Goal: Information Seeking & Learning: Learn about a topic

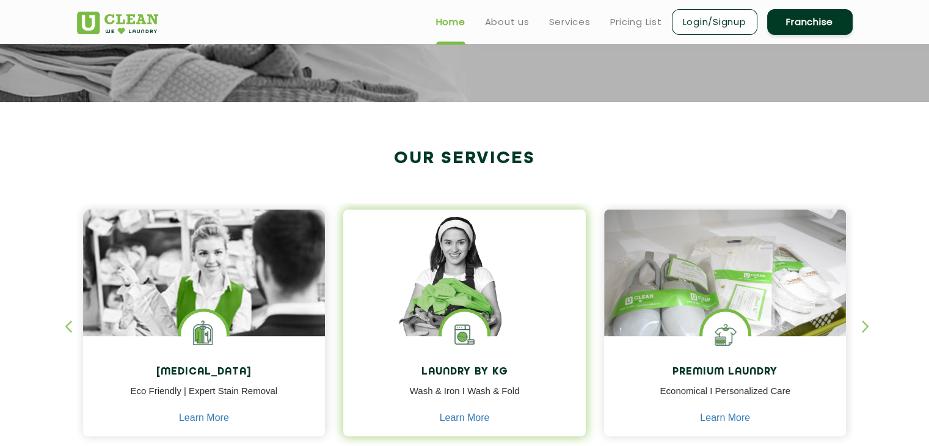
scroll to position [367, 0]
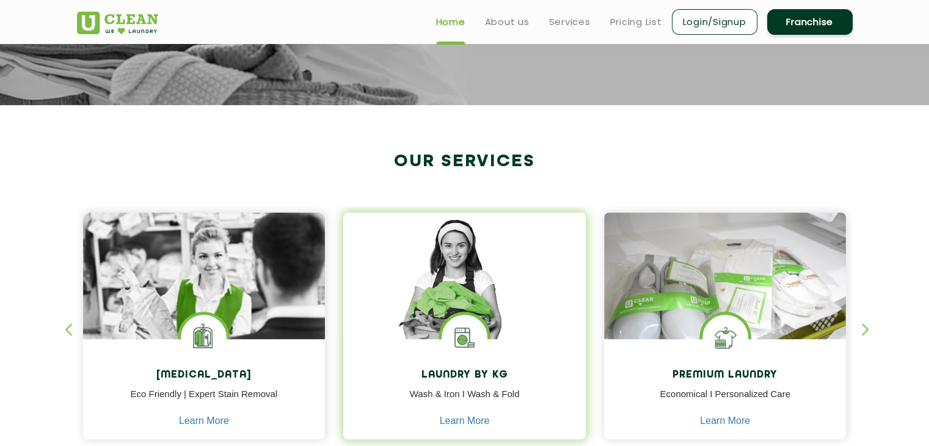
click at [471, 298] on img at bounding box center [464, 293] width 243 height 161
click at [494, 313] on img at bounding box center [464, 293] width 243 height 161
click at [464, 328] on img at bounding box center [465, 338] width 46 height 46
click at [462, 337] on img at bounding box center [465, 338] width 46 height 46
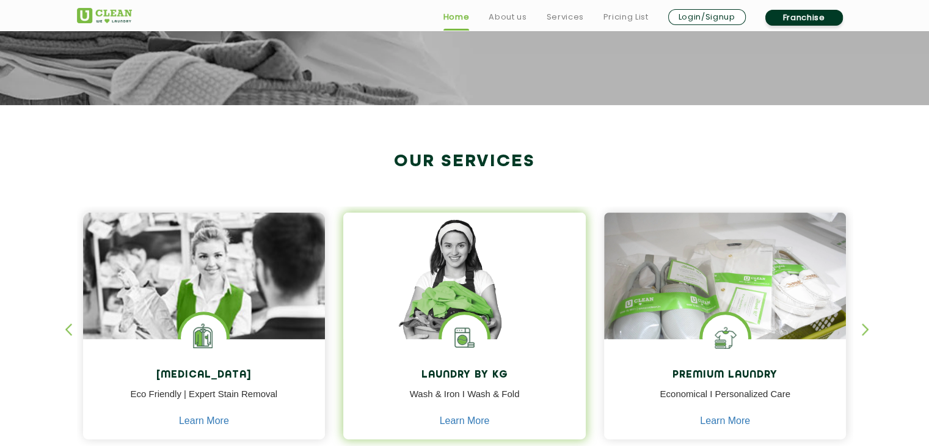
scroll to position [550, 0]
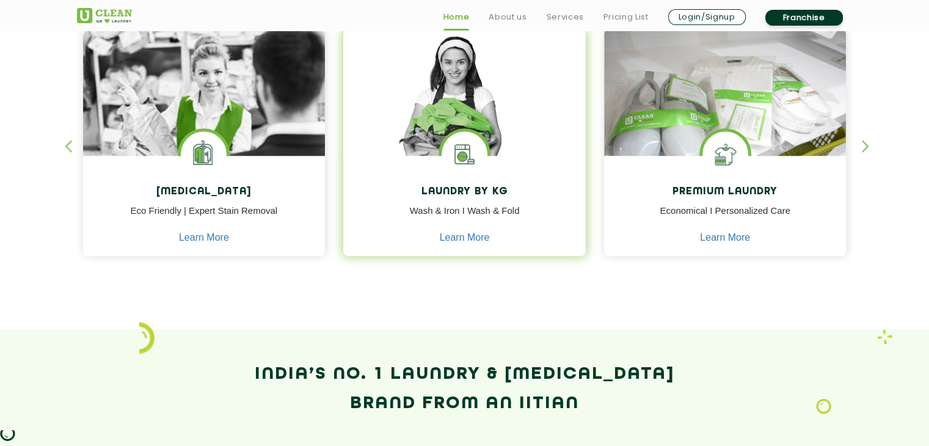
click at [470, 145] on img at bounding box center [465, 154] width 46 height 46
click at [472, 145] on img at bounding box center [465, 154] width 46 height 46
click at [468, 159] on img at bounding box center [465, 154] width 46 height 46
click at [477, 235] on link "Learn More" at bounding box center [465, 237] width 50 height 11
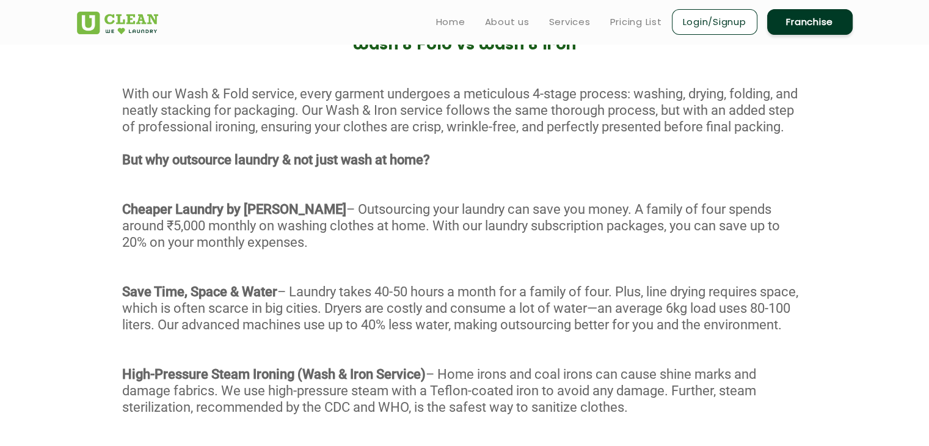
scroll to position [611, 0]
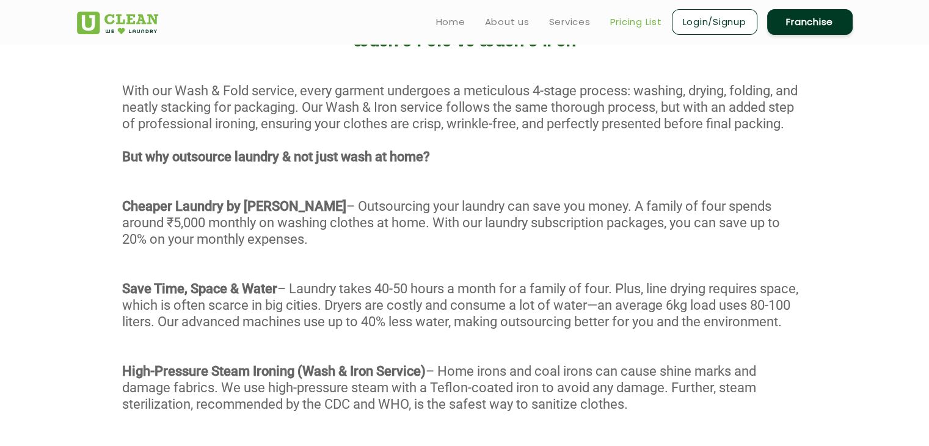
click at [634, 23] on link "Pricing List" at bounding box center [636, 22] width 52 height 15
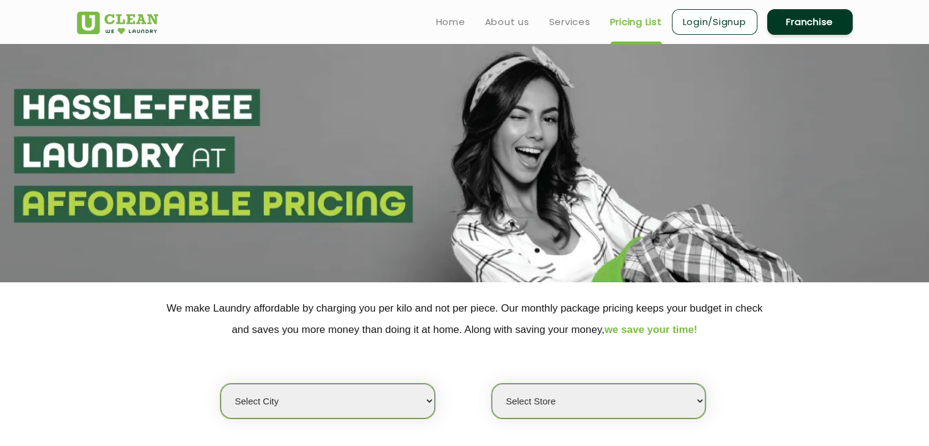
click at [428, 397] on select "Select city [GEOGRAPHIC_DATA] [GEOGRAPHIC_DATA] [GEOGRAPHIC_DATA] [GEOGRAPHIC_D…" at bounding box center [328, 401] width 214 height 35
click at [158, 360] on div "Select city [GEOGRAPHIC_DATA] [GEOGRAPHIC_DATA] [GEOGRAPHIC_DATA] [GEOGRAPHIC_D…" at bounding box center [465, 379] width 794 height 79
click at [415, 396] on select "Select city [GEOGRAPHIC_DATA] [GEOGRAPHIC_DATA] [GEOGRAPHIC_DATA] [GEOGRAPHIC_D…" at bounding box center [328, 401] width 214 height 35
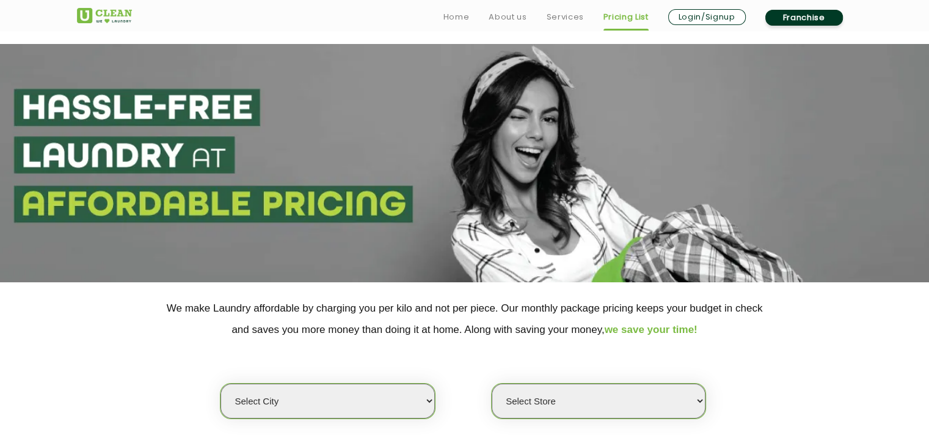
scroll to position [122, 0]
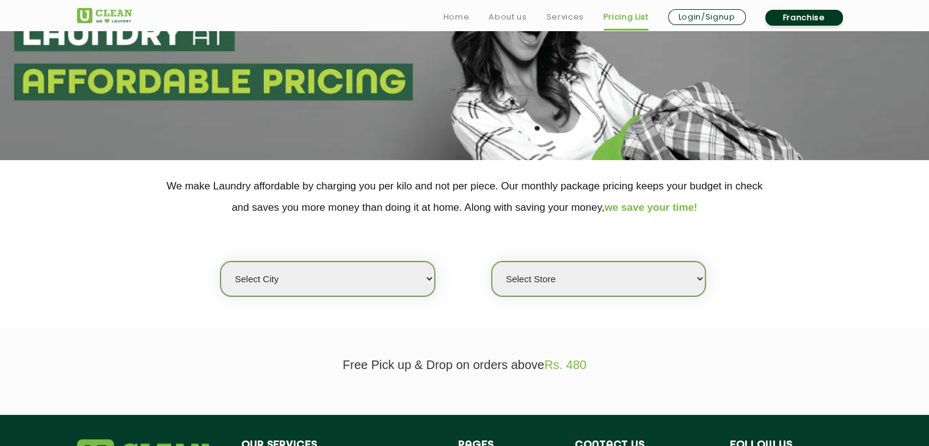
click at [425, 279] on select "Select city [GEOGRAPHIC_DATA] [GEOGRAPHIC_DATA] [GEOGRAPHIC_DATA] [GEOGRAPHIC_D…" at bounding box center [328, 279] width 214 height 35
select select "6"
click at [221, 262] on select "Select city [GEOGRAPHIC_DATA] [GEOGRAPHIC_DATA] [GEOGRAPHIC_DATA] [GEOGRAPHIC_D…" at bounding box center [328, 279] width 214 height 35
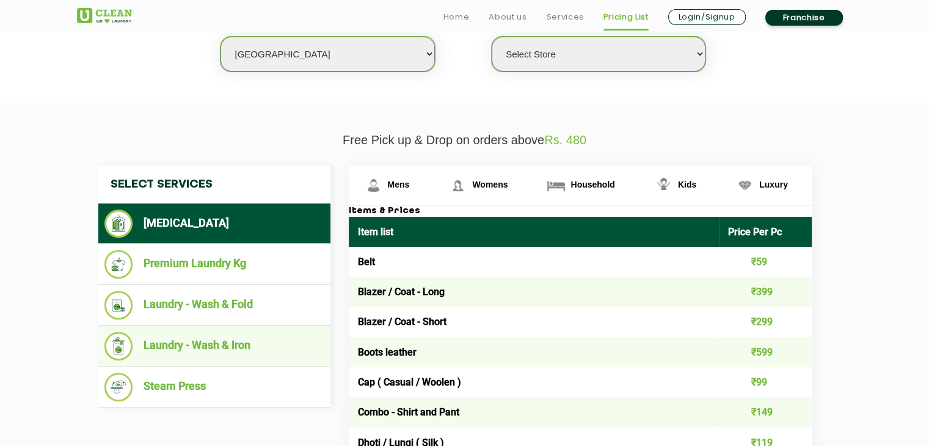
scroll to position [367, 0]
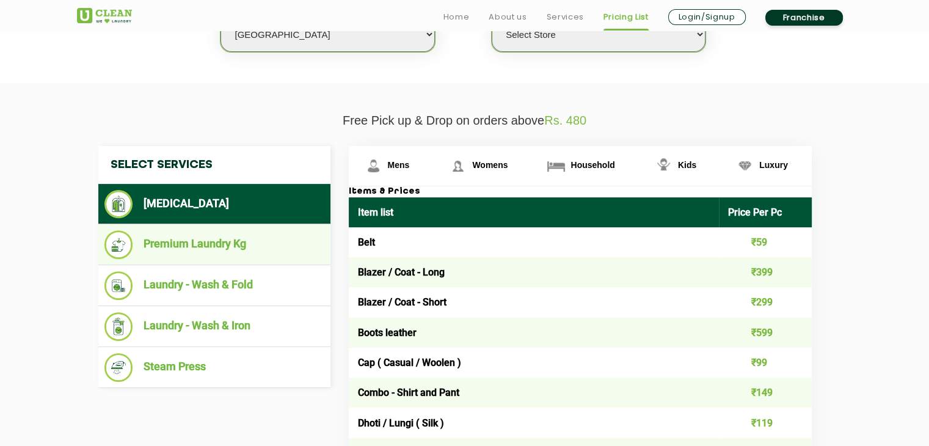
click at [203, 248] on li "Premium Laundry Kg" at bounding box center [214, 244] width 220 height 29
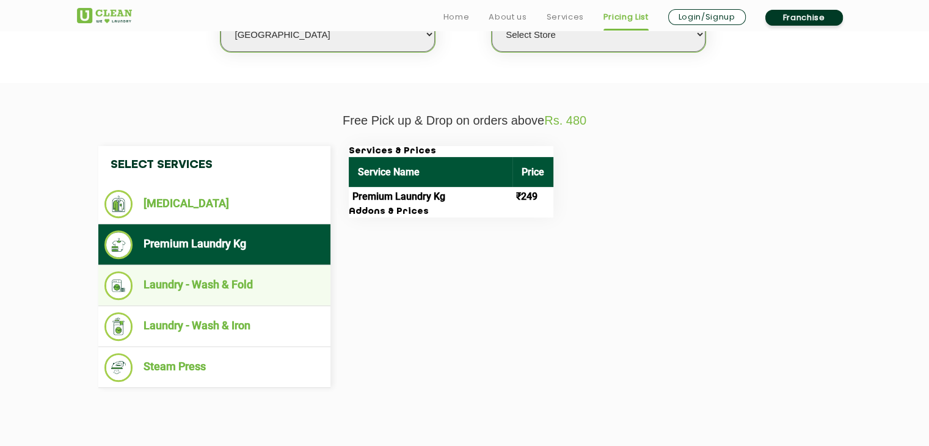
click at [252, 296] on li "Laundry - Wash & Fold" at bounding box center [214, 285] width 220 height 29
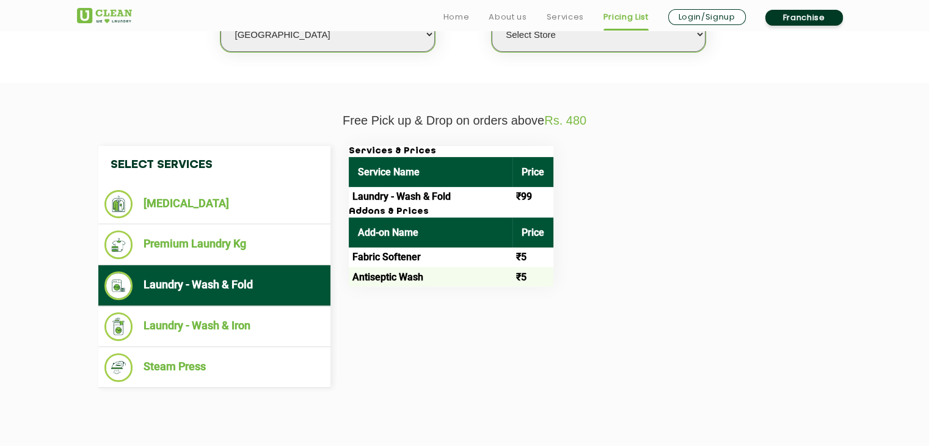
click at [406, 212] on h3 "Addons & Prices" at bounding box center [451, 212] width 205 height 11
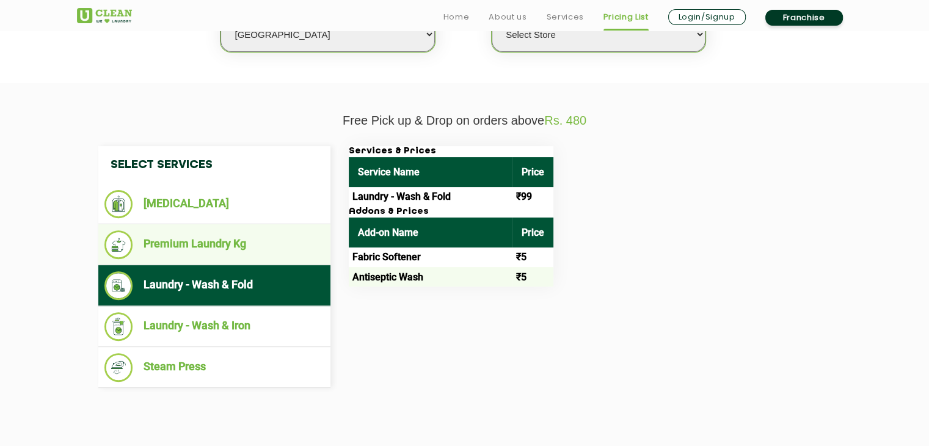
click at [235, 243] on li "Premium Laundry Kg" at bounding box center [214, 244] width 220 height 29
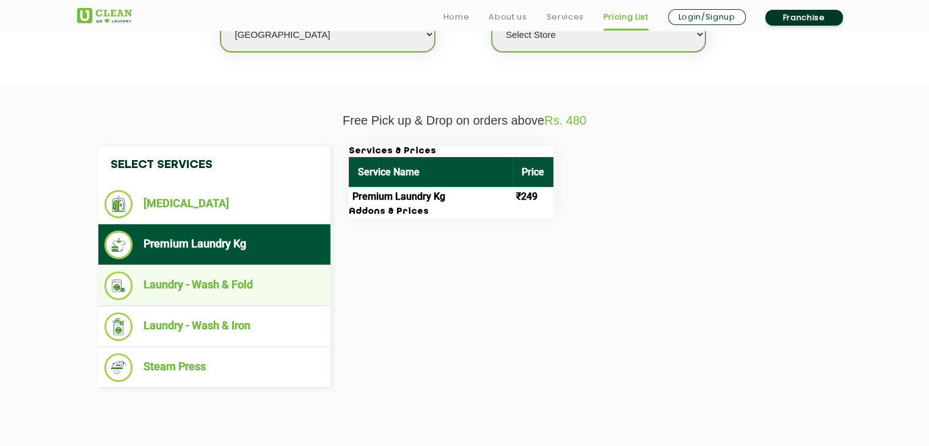
click at [227, 282] on li "Laundry - Wash & Fold" at bounding box center [214, 285] width 220 height 29
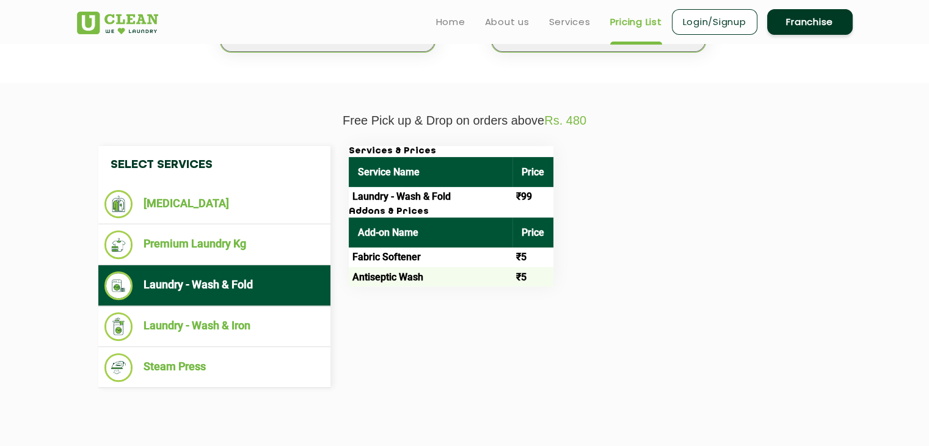
scroll to position [244, 0]
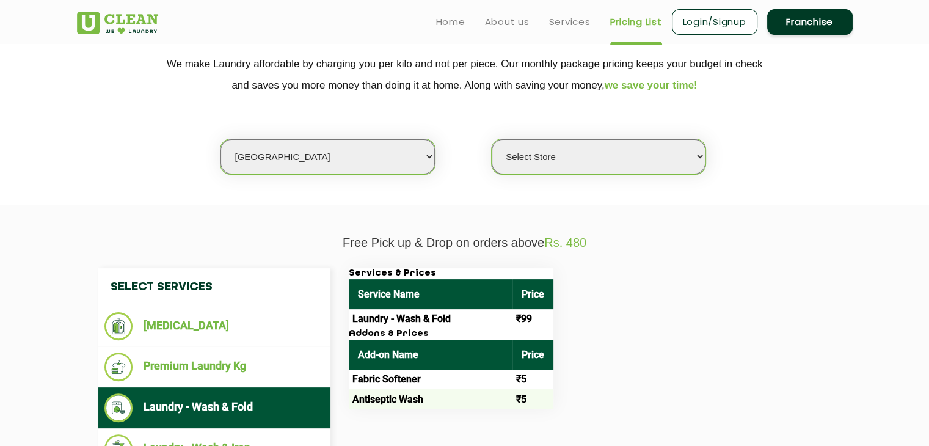
drag, startPoint x: 684, startPoint y: 159, endPoint x: 667, endPoint y: 159, distance: 17.1
click at [684, 159] on select "Select Store [GEOGRAPHIC_DATA] [GEOGRAPHIC_DATA] UClean KR [GEOGRAPHIC_DATA] [G…" at bounding box center [599, 156] width 214 height 35
select select "220"
click at [492, 139] on select "Select Store [GEOGRAPHIC_DATA] [GEOGRAPHIC_DATA] UClean KR [GEOGRAPHIC_DATA] [G…" at bounding box center [599, 156] width 214 height 35
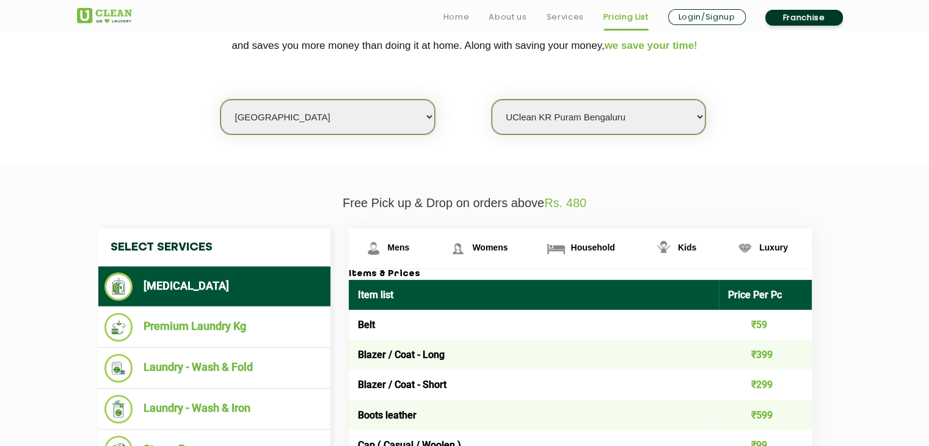
scroll to position [306, 0]
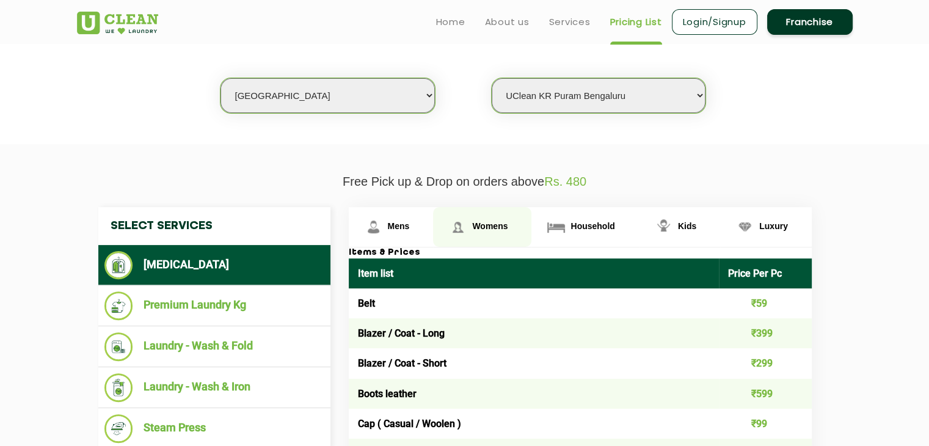
drag, startPoint x: 485, startPoint y: 227, endPoint x: 490, endPoint y: 236, distance: 10.4
click at [484, 227] on span "Womens" at bounding box center [489, 226] width 35 height 10
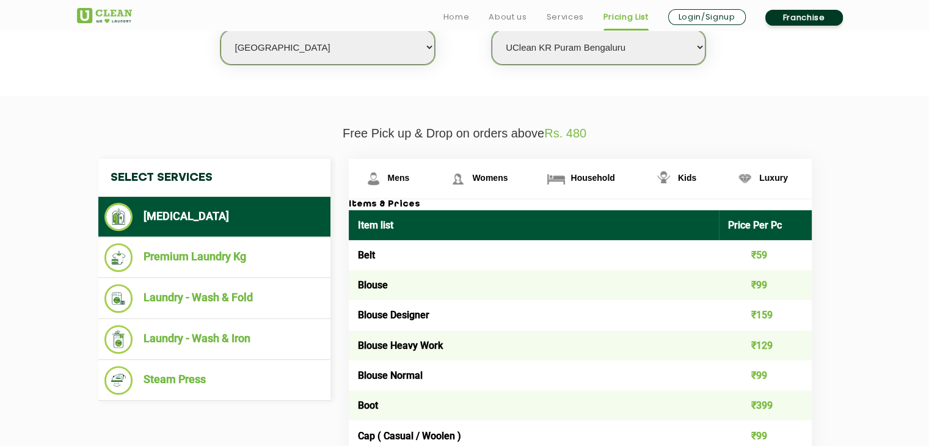
scroll to position [428, 0]
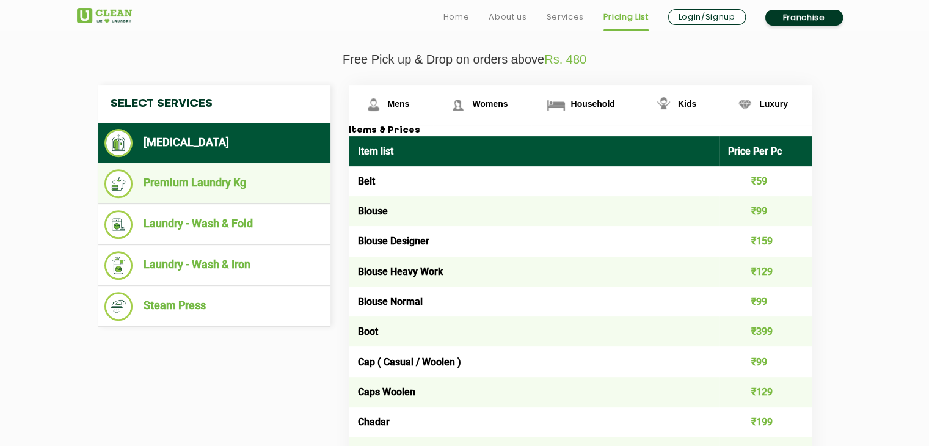
click at [191, 189] on li "Premium Laundry Kg" at bounding box center [214, 183] width 220 height 29
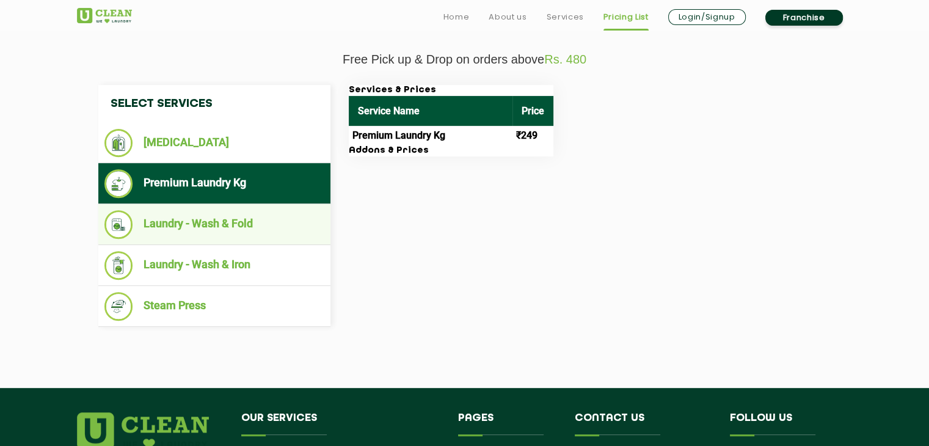
click at [209, 213] on li "Laundry - Wash & Fold" at bounding box center [214, 224] width 220 height 29
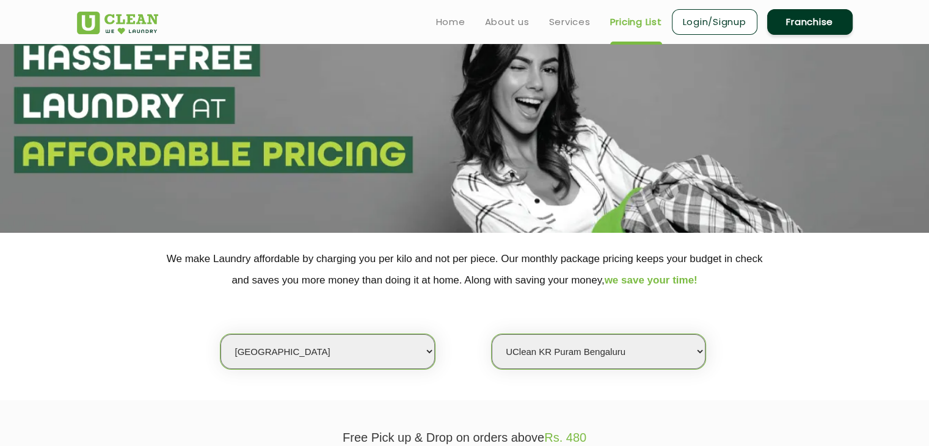
scroll to position [0, 0]
